Goal: Task Accomplishment & Management: Complete application form

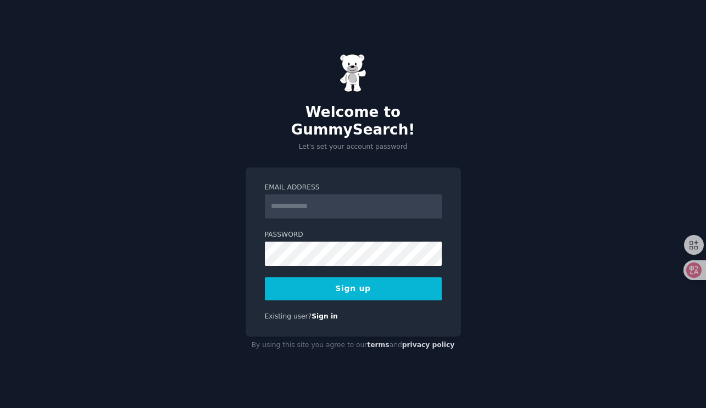
click at [334, 202] on input "Email Address" at bounding box center [353, 206] width 177 height 24
click at [311, 196] on input "Email Address" at bounding box center [353, 206] width 177 height 24
paste input "**********"
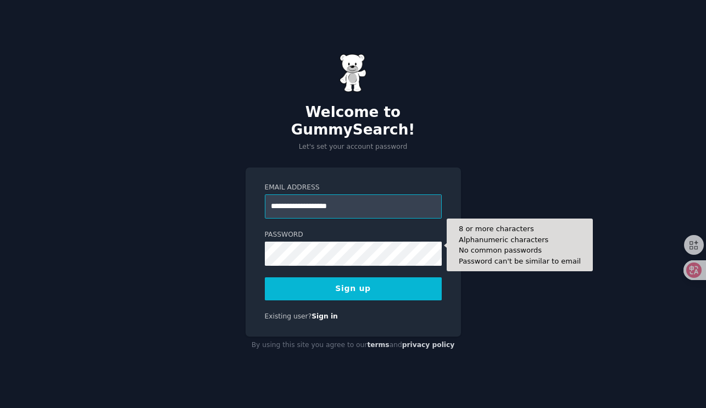
type input "**********"
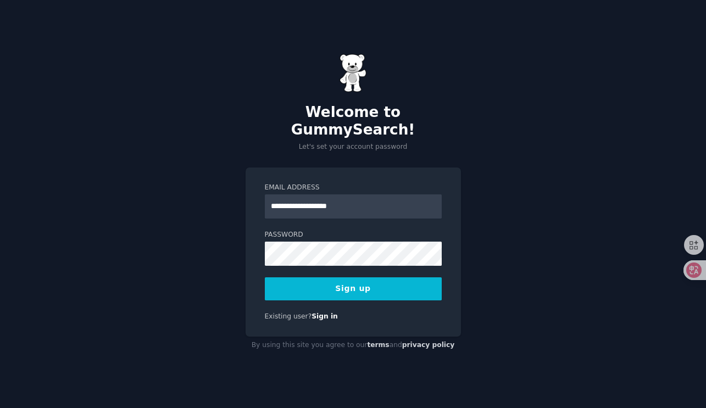
click at [378, 214] on form "**********" at bounding box center [353, 242] width 177 height 118
click at [255, 223] on div "**********" at bounding box center [353, 253] width 215 height 170
drag, startPoint x: 366, startPoint y: 194, endPoint x: 235, endPoint y: 194, distance: 131.8
click at [235, 194] on div "**********" at bounding box center [353, 204] width 706 height 408
click at [366, 282] on button "Sign up" at bounding box center [353, 288] width 177 height 23
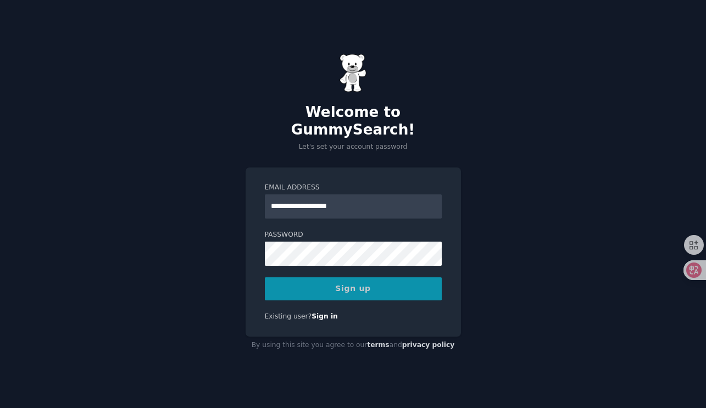
click at [367, 283] on div "Sign up" at bounding box center [353, 288] width 177 height 23
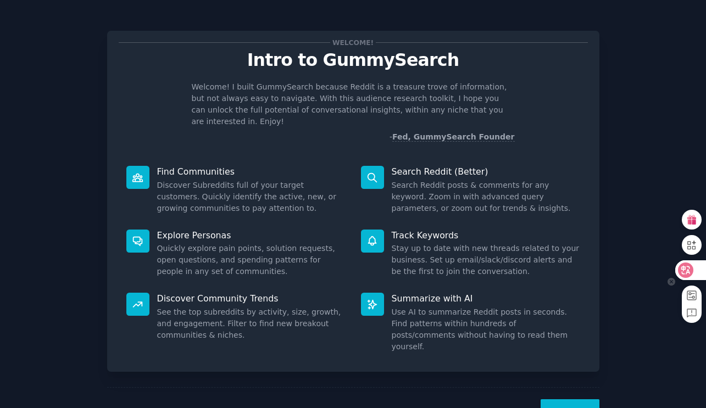
click at [686, 271] on icon at bounding box center [685, 270] width 11 height 11
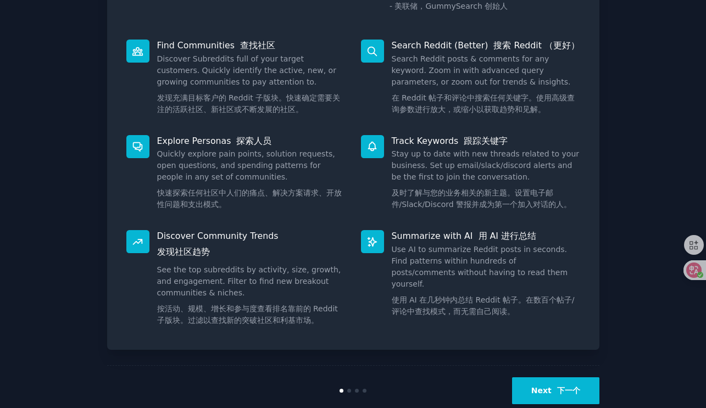
scroll to position [180, 0]
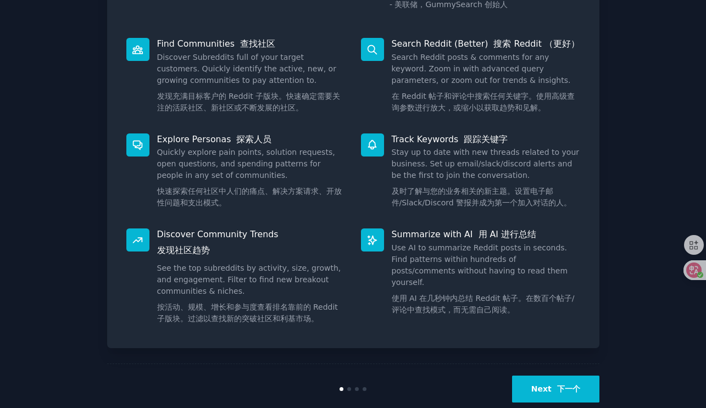
click at [567, 385] on font "下一个" at bounding box center [568, 389] width 23 height 9
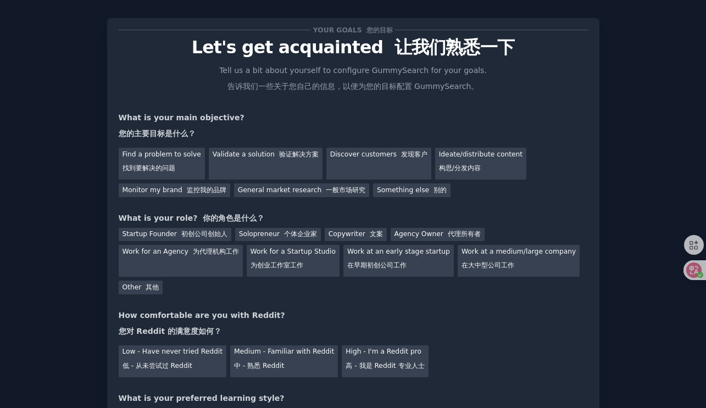
scroll to position [16, 0]
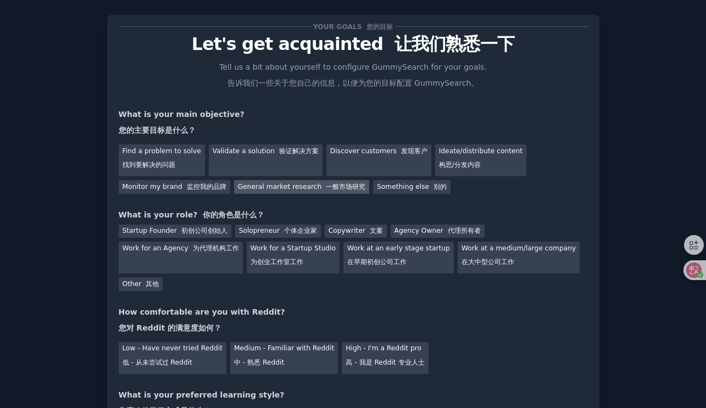
click at [277, 191] on div "General market research 一般市场研究" at bounding box center [301, 187] width 135 height 14
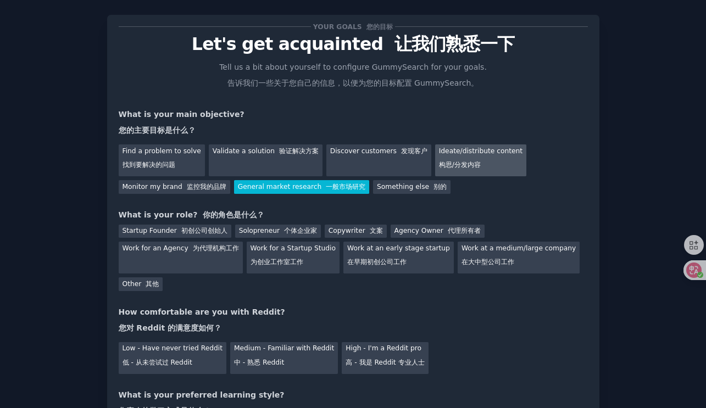
click at [435, 171] on div "Ideate/distribute content 构思/分发内容" at bounding box center [480, 160] width 91 height 32
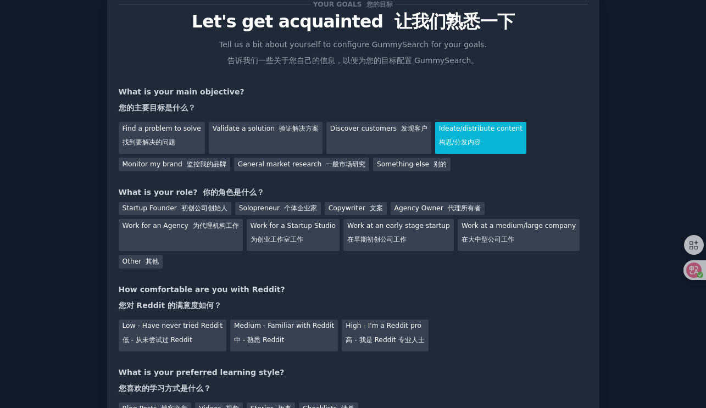
scroll to position [40, 0]
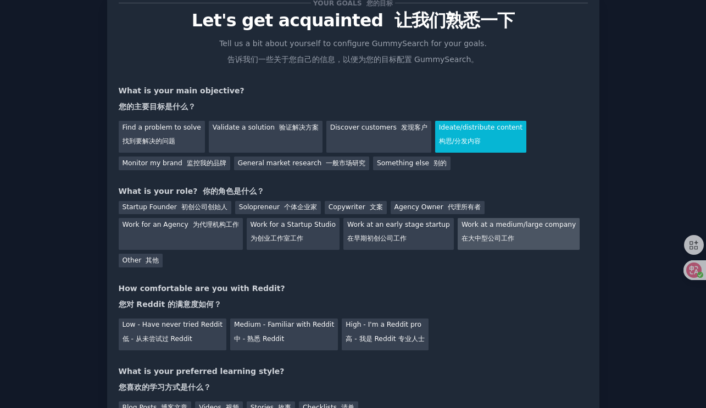
click at [492, 230] on div "Work at a medium/large company 在大中型公司工作" at bounding box center [519, 234] width 122 height 32
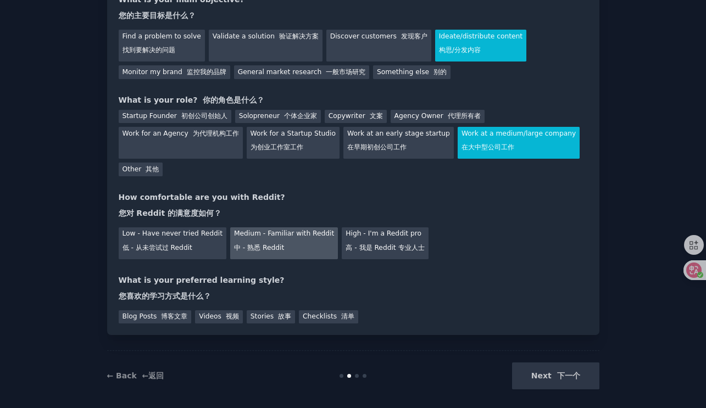
scroll to position [133, 0]
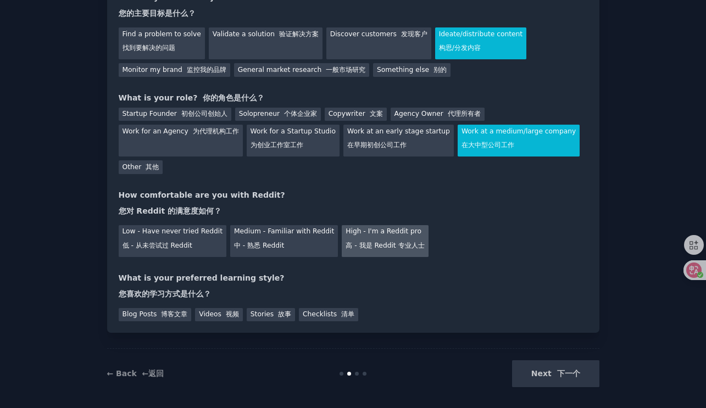
click at [361, 242] on font "高 - 我是 Reddit 专业人士" at bounding box center [385, 246] width 79 height 8
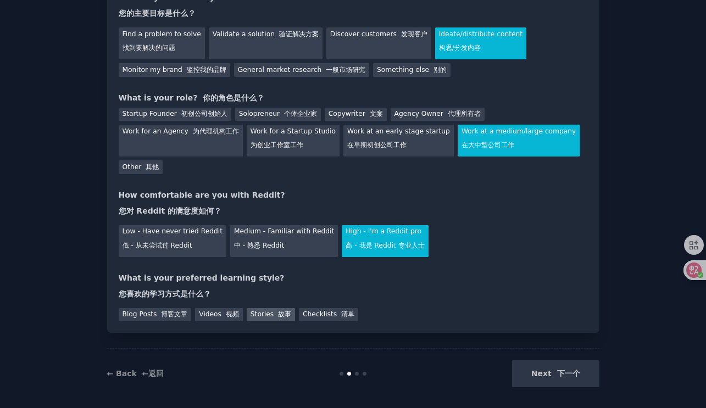
click at [270, 317] on div "Stories 故事" at bounding box center [271, 315] width 48 height 14
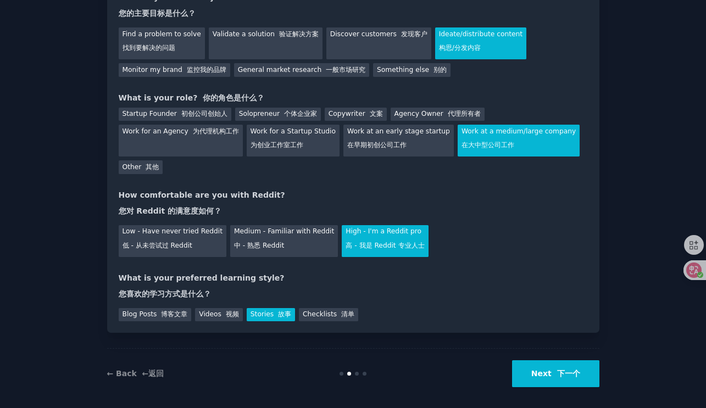
click at [553, 369] on font at bounding box center [553, 373] width 5 height 9
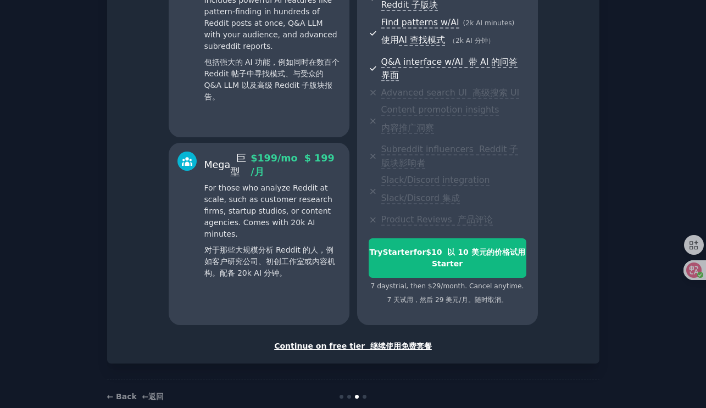
click at [385, 342] on font "继续使用免费套餐" at bounding box center [401, 346] width 62 height 9
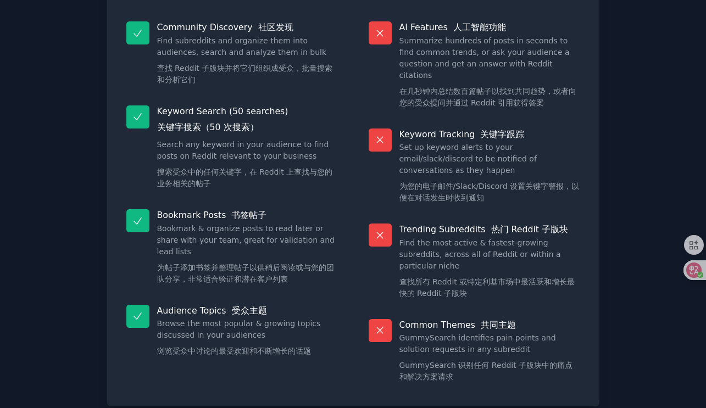
scroll to position [195, 0]
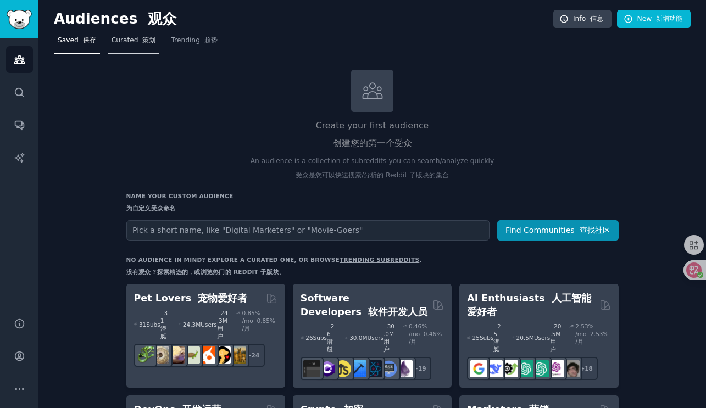
click at [146, 38] on font "策划" at bounding box center [148, 40] width 13 height 8
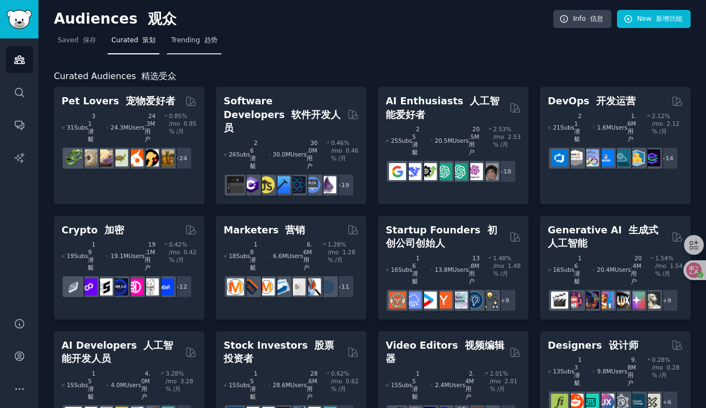
click at [175, 45] on link "Trending 趋势" at bounding box center [194, 43] width 54 height 23
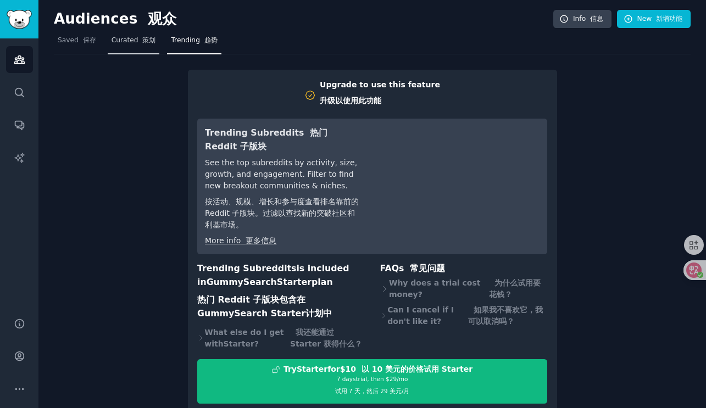
click at [135, 46] on link "Curated 策划" at bounding box center [134, 43] width 52 height 23
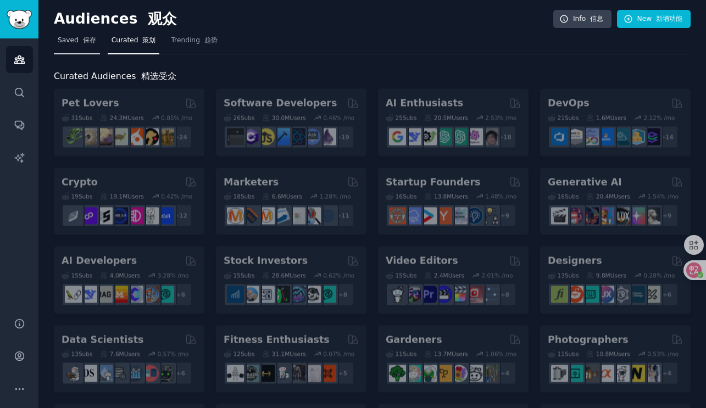
click at [83, 42] on font "保存" at bounding box center [89, 40] width 13 height 8
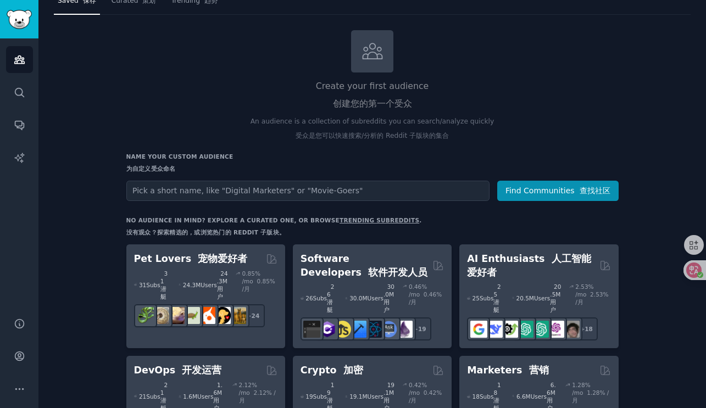
scroll to position [42, 0]
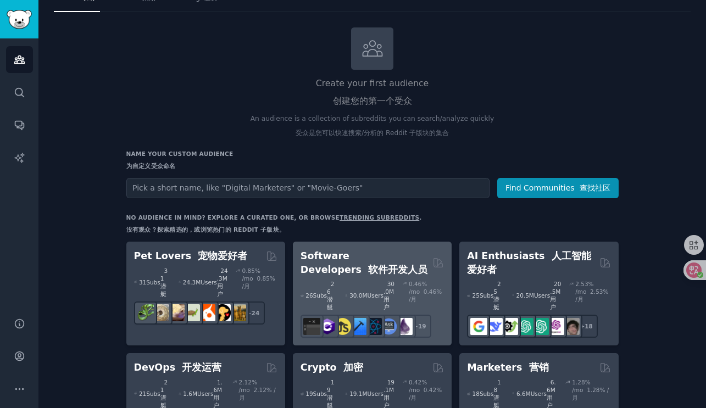
click at [360, 268] on h2 "Software Developers 软件开发人员" at bounding box center [364, 262] width 128 height 27
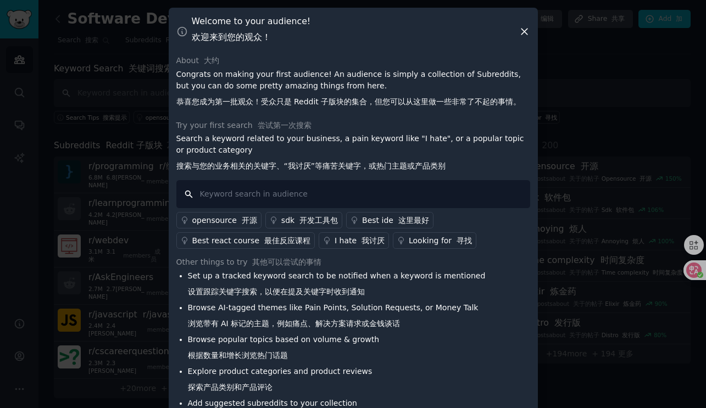
click at [341, 199] on input "text" at bounding box center [353, 194] width 354 height 28
click at [288, 187] on input "text" at bounding box center [353, 194] width 354 height 28
paste input "AI,Artificial Intelligence,Software Development,Web Development,App Development…"
click at [475, 154] on p "Search a keyword related to your business, a pain keyword like "I hate", or a p…" at bounding box center [353, 154] width 354 height 43
click at [190, 194] on input "AI,Artificial Intelligence,Software Development,Web Development,App Development…" at bounding box center [353, 194] width 354 height 28
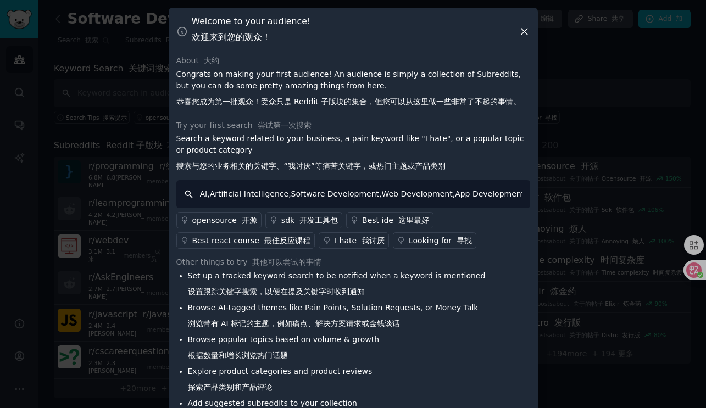
drag, startPoint x: 206, startPoint y: 196, endPoint x: 478, endPoint y: 212, distance: 272.4
click at [478, 212] on div "AI,Artificial Intelligence,Software Development,Web Development,App Development…" at bounding box center [353, 214] width 354 height 69
type input "AI"
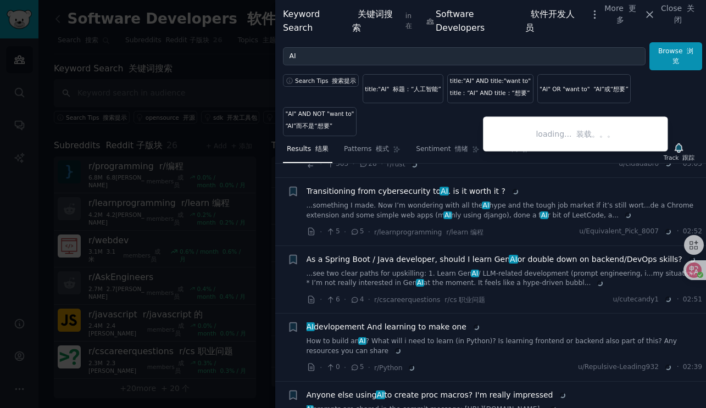
scroll to position [1874, 0]
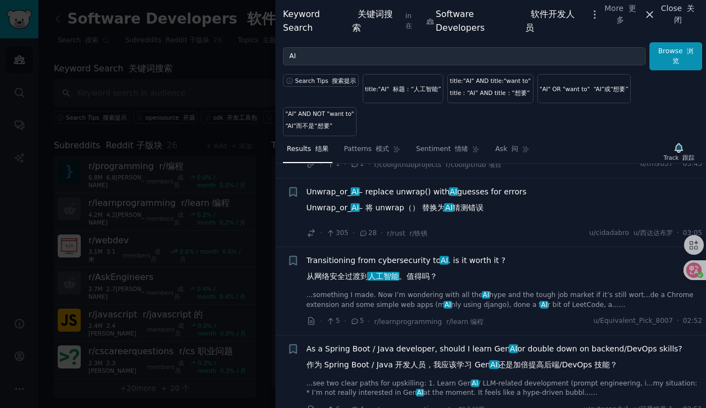
click at [668, 14] on span "Close 关闭" at bounding box center [677, 14] width 41 height 23
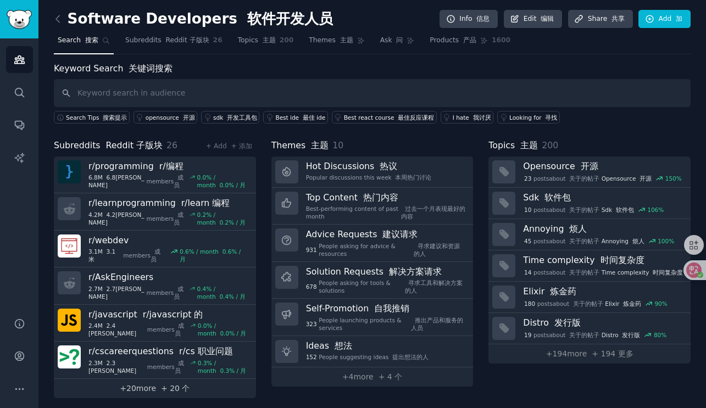
click at [142, 379] on link "+ 20 more + 20 个" at bounding box center [155, 388] width 202 height 19
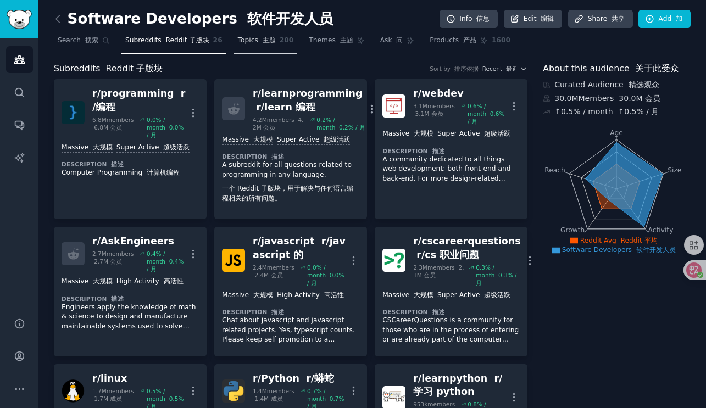
click at [248, 43] on span "Topics 主题" at bounding box center [257, 41] width 38 height 10
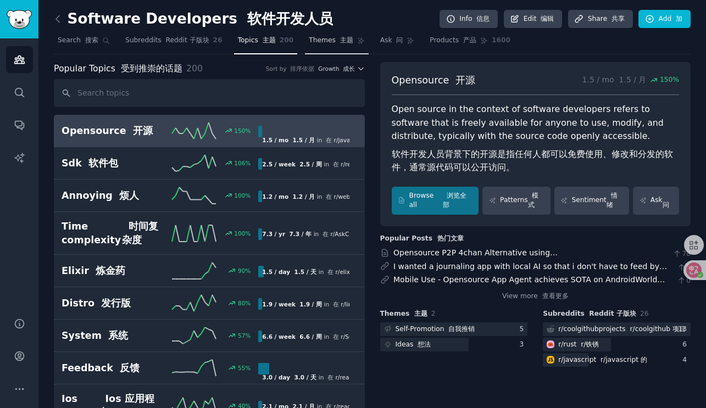
click at [320, 41] on span "Themes 主题" at bounding box center [331, 41] width 44 height 10
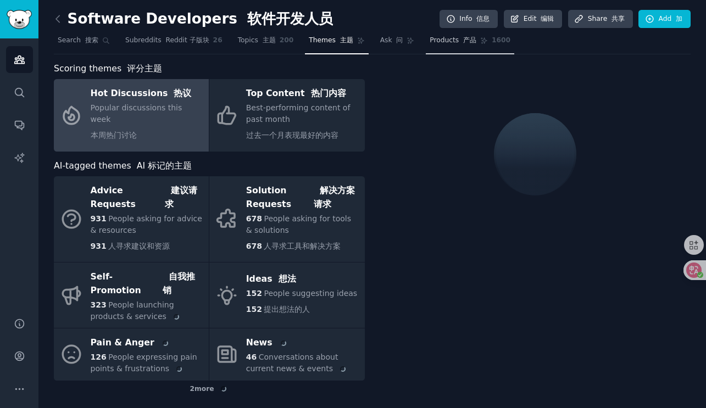
click at [459, 41] on font at bounding box center [461, 40] width 4 height 8
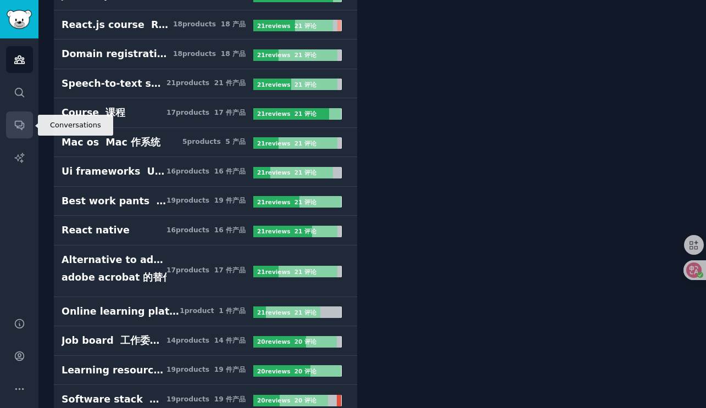
scroll to position [3783, 0]
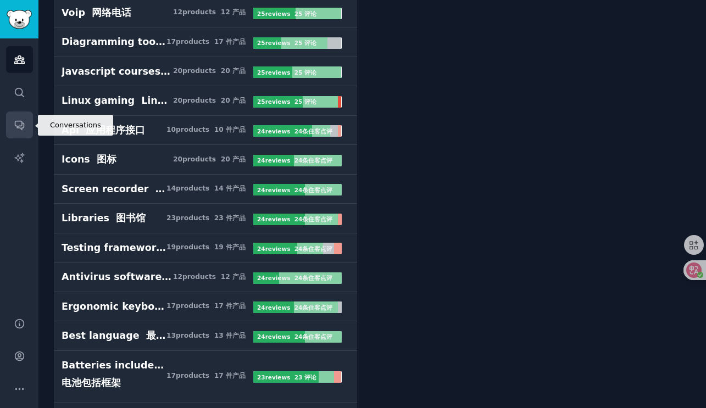
click at [21, 120] on icon "Sidebar" at bounding box center [20, 125] width 12 height 12
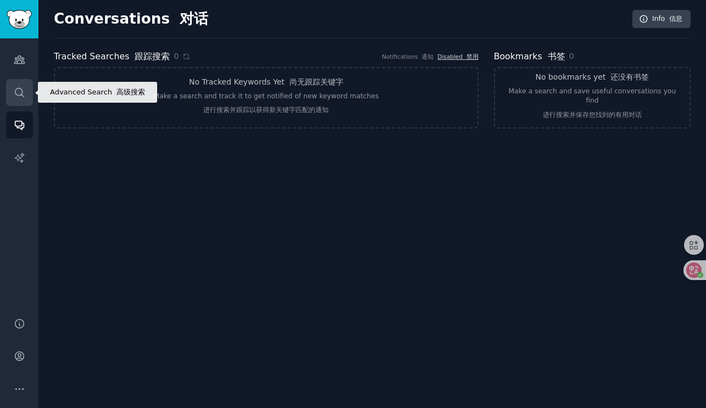
click at [24, 91] on icon "Sidebar" at bounding box center [20, 93] width 12 height 12
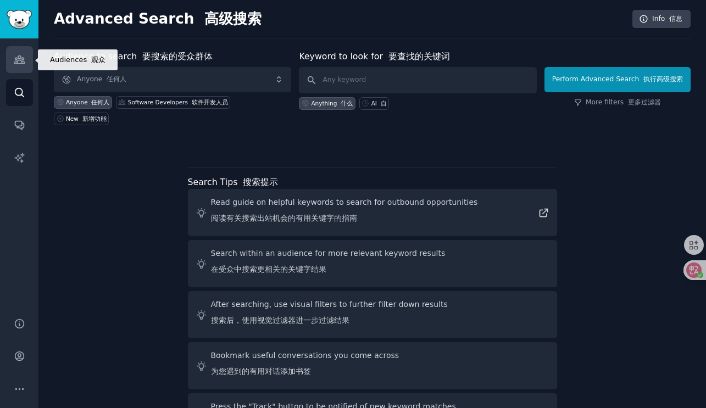
click at [21, 65] on icon "Sidebar" at bounding box center [20, 60] width 12 height 12
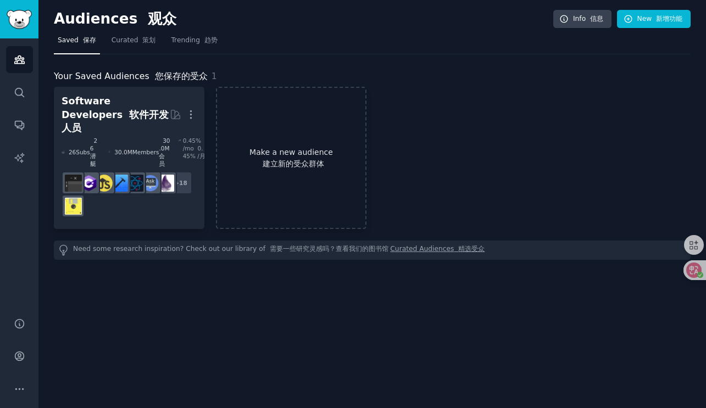
click at [293, 159] on font "建立新的受众群体" at bounding box center [294, 163] width 62 height 9
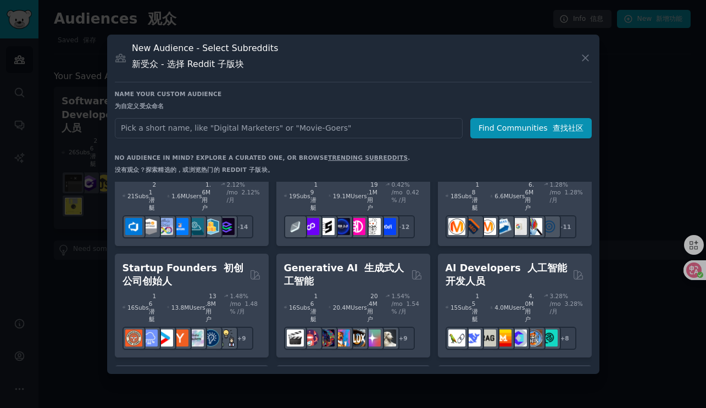
scroll to position [159, 0]
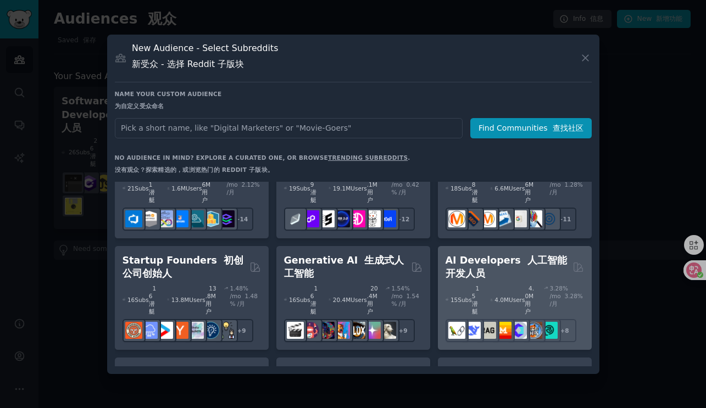
click at [485, 285] on div "15 Sub s 15 潜艇 4.0M Users 4.0M 用户 3.28 % /mo 3.28% /月" at bounding box center [514, 300] width 138 height 31
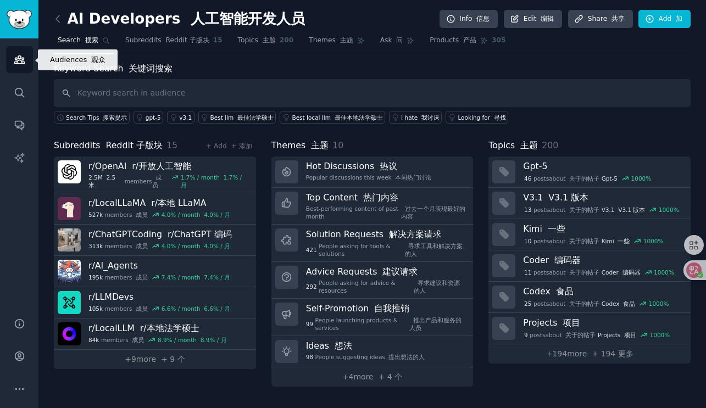
click at [20, 65] on icon "Sidebar" at bounding box center [20, 60] width 12 height 12
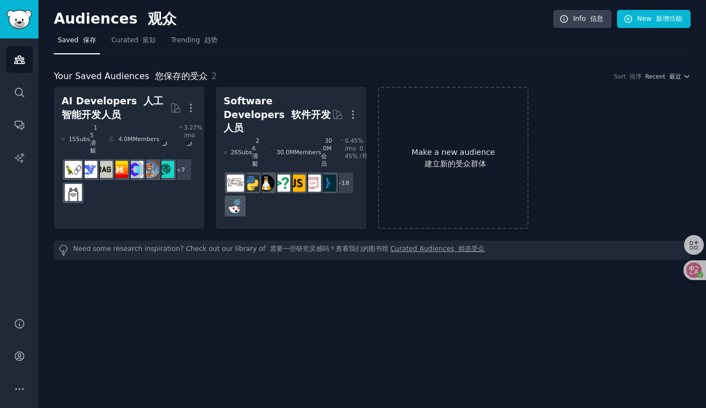
click at [451, 146] on link "Make a new audience 建立新的受众群体" at bounding box center [453, 158] width 151 height 142
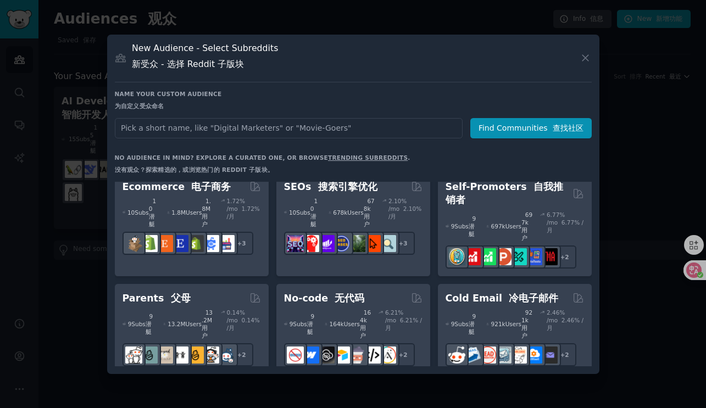
scroll to position [652, 0]
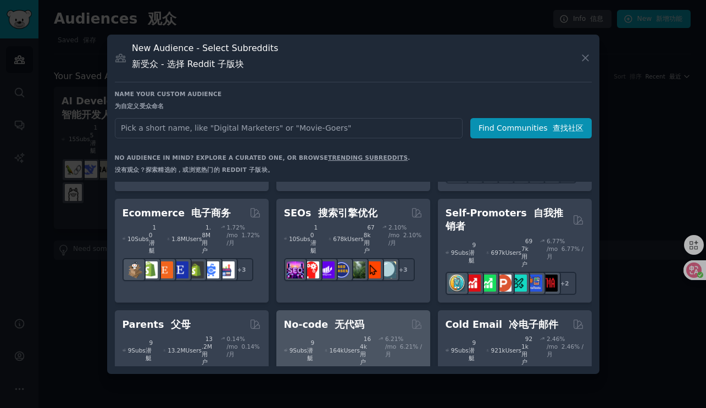
click at [343, 335] on div "164k Users 164k 用户" at bounding box center [348, 350] width 46 height 31
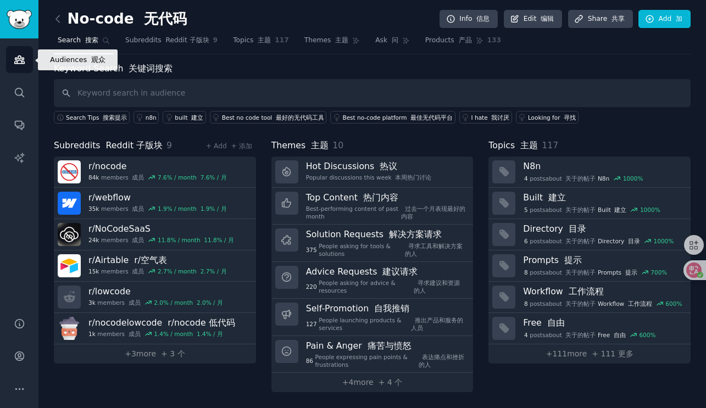
click at [20, 64] on icon "Sidebar" at bounding box center [19, 60] width 10 height 8
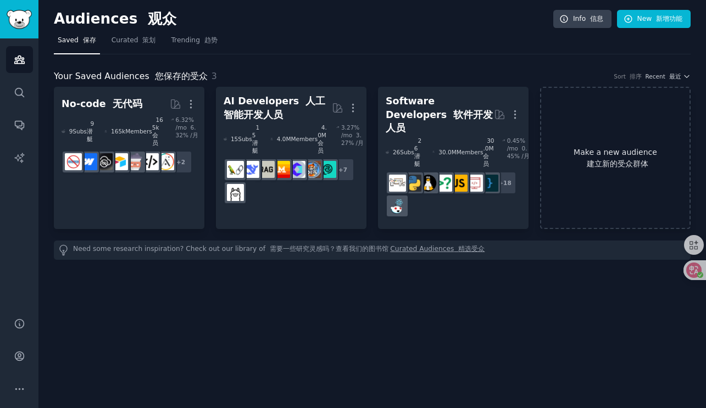
click at [621, 137] on link "Make a new audience 建立新的受众群体" at bounding box center [615, 158] width 151 height 142
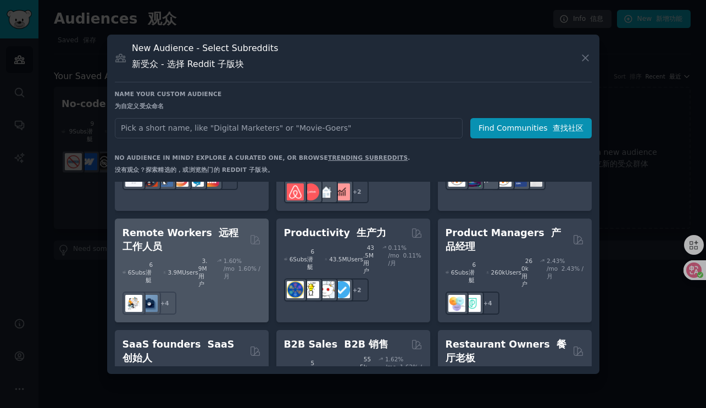
scroll to position [1174, 0]
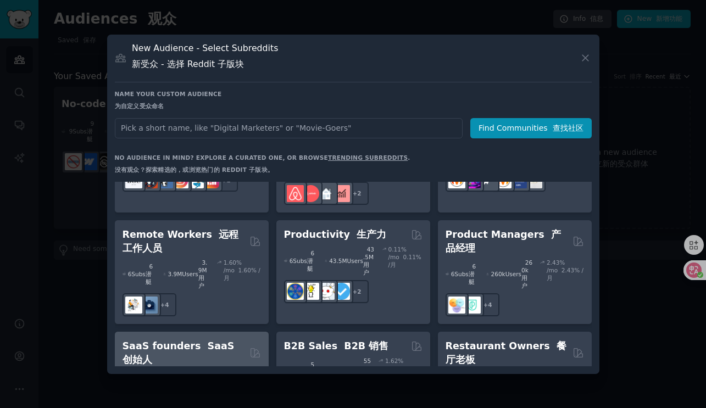
click at [227, 370] on div "9.94 % /mo 9.94% /月" at bounding box center [242, 385] width 37 height 31
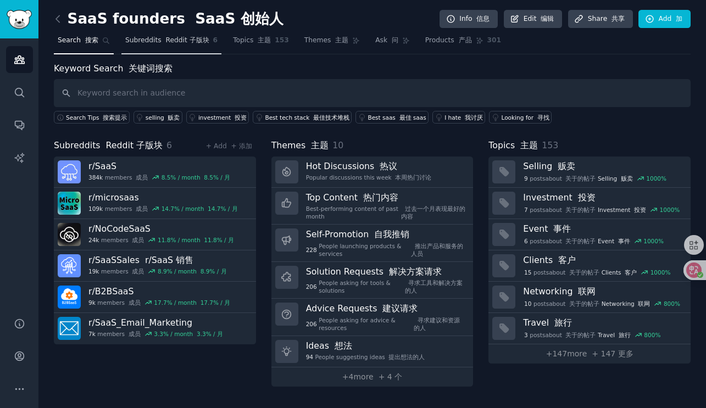
click at [186, 45] on link "Subreddits Reddit 子版块 6" at bounding box center [171, 43] width 100 height 23
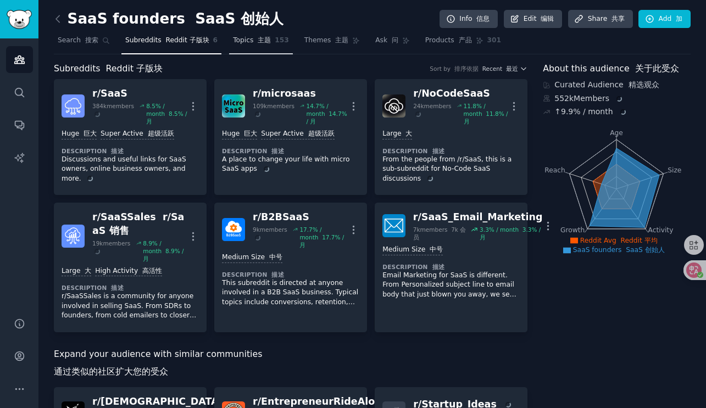
click at [260, 38] on font "主题" at bounding box center [264, 40] width 13 height 8
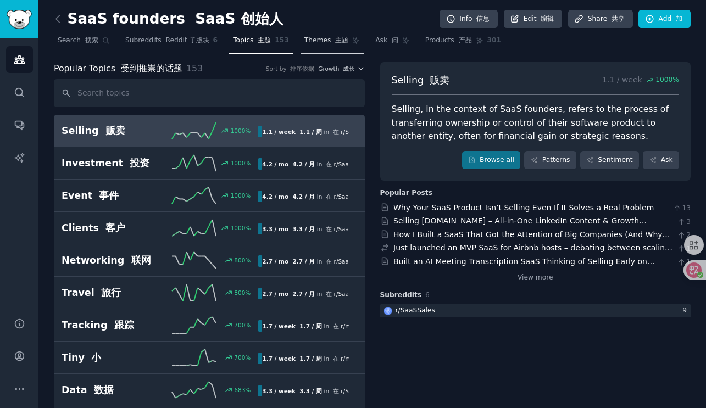
click at [342, 40] on link "Themes 主题" at bounding box center [331, 43] width 63 height 23
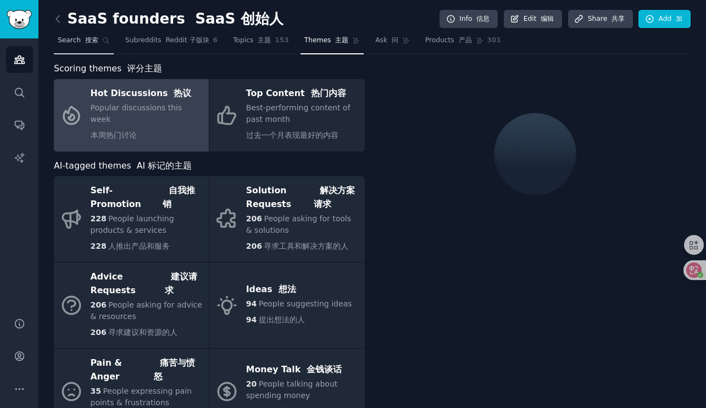
click at [74, 39] on span "Search 搜索" at bounding box center [78, 41] width 41 height 10
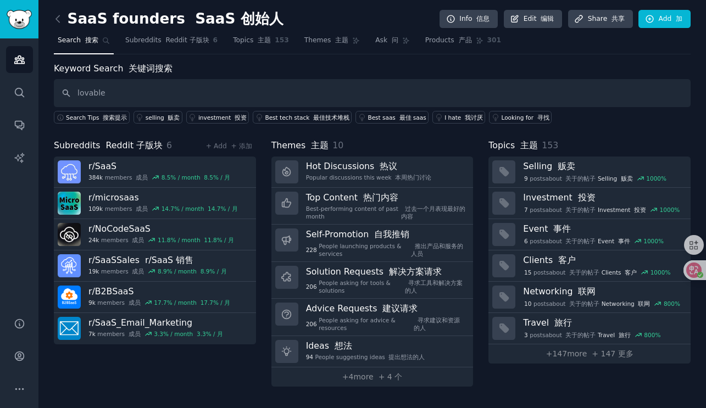
type input "lovable"
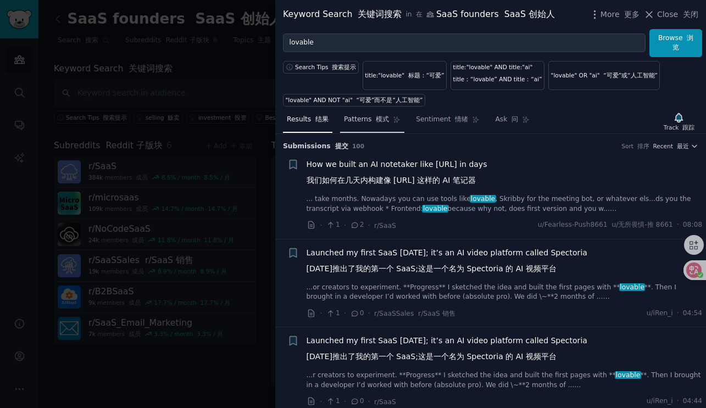
click at [378, 121] on font "模式" at bounding box center [382, 119] width 13 height 8
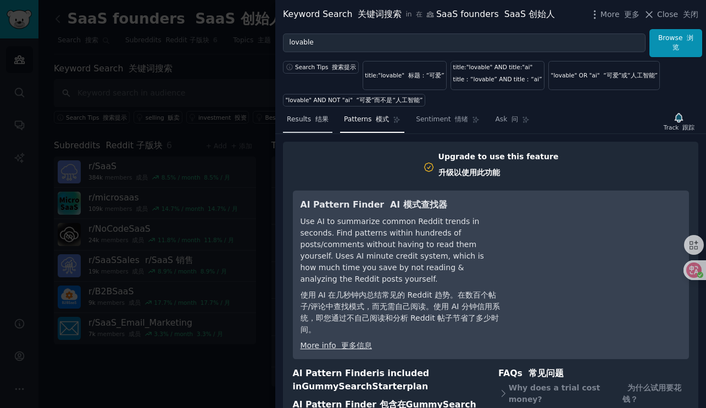
click at [314, 123] on span "Results 结果" at bounding box center [308, 120] width 42 height 10
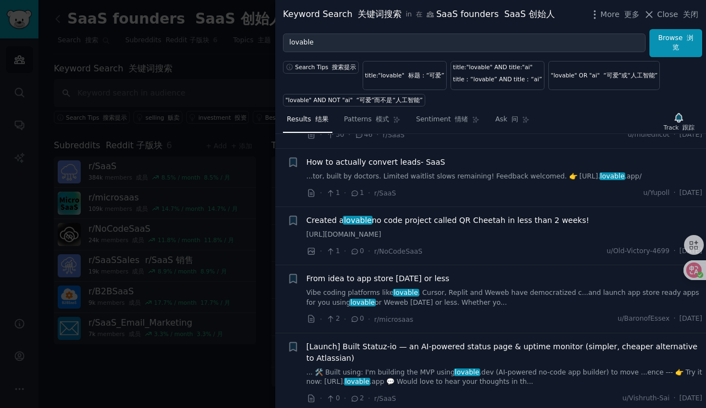
scroll to position [6565, 0]
